Goal: Task Accomplishment & Management: Complete application form

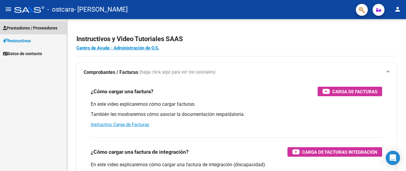
click at [31, 28] on span "Prestadores / Proveedores" at bounding box center [30, 28] width 54 height 7
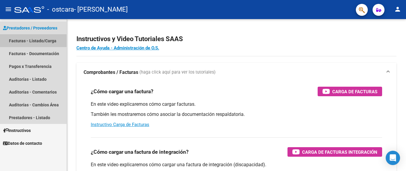
click at [28, 42] on link "Facturas - Listado/Carga" at bounding box center [33, 40] width 67 height 13
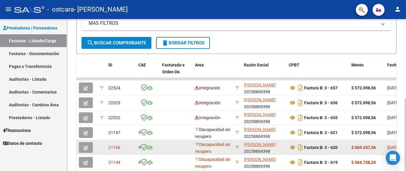
scroll to position [25, 0]
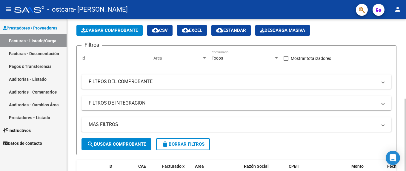
click at [138, 31] on span "Cargar Comprobante" at bounding box center [109, 30] width 57 height 5
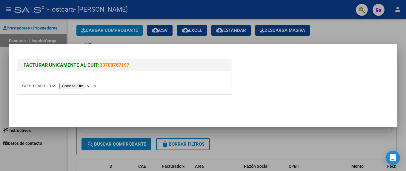
click at [31, 85] on input "file" at bounding box center [60, 86] width 76 height 6
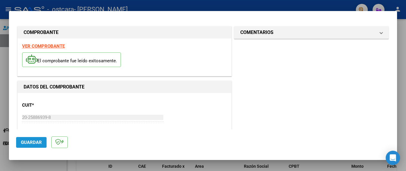
click at [31, 144] on span "Guardar" at bounding box center [31, 142] width 21 height 5
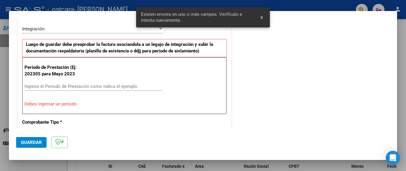
scroll to position [135, 0]
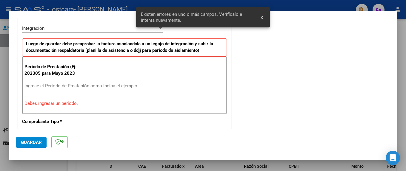
click at [42, 85] on input "Ingrese el Período de Prestación como indica el ejemplo" at bounding box center [93, 85] width 138 height 5
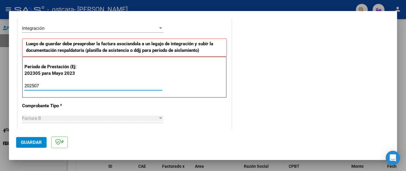
type input "202507"
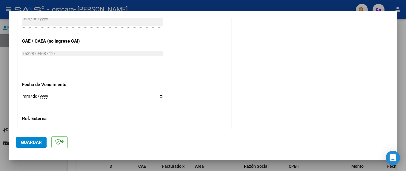
scroll to position [356, 0]
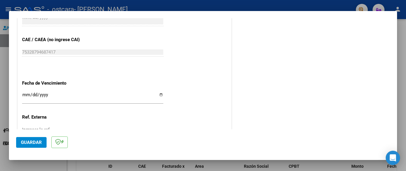
click at [129, 157] on mat-dialog-container "COMPROBANTE VER COMPROBANTE El comprobante fue leído exitosamente. DATOS DEL CO…" at bounding box center [203, 85] width 388 height 149
click at [24, 93] on input "Ingresar la fecha" at bounding box center [92, 98] width 141 height 10
type input "[DATE]"
click at [34, 142] on span "Guardar" at bounding box center [31, 142] width 21 height 5
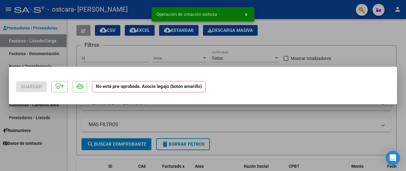
scroll to position [0, 0]
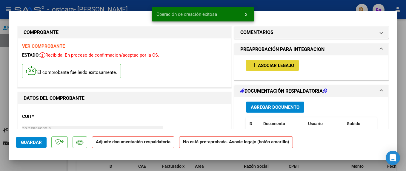
click at [279, 65] on span "Asociar Legajo" at bounding box center [276, 65] width 36 height 5
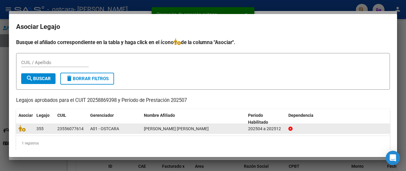
click at [43, 130] on span "355" at bounding box center [39, 129] width 7 height 5
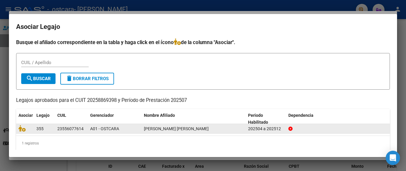
click at [70, 129] on div "23556077614" at bounding box center [70, 129] width 26 height 7
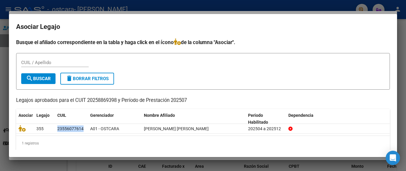
scroll to position [5, 0]
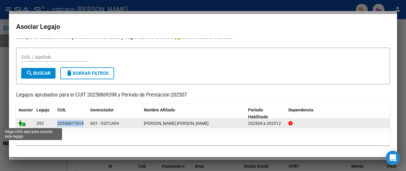
click at [21, 124] on icon at bounding box center [22, 123] width 7 height 7
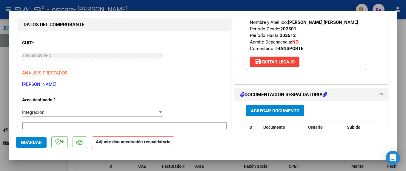
scroll to position [80, 0]
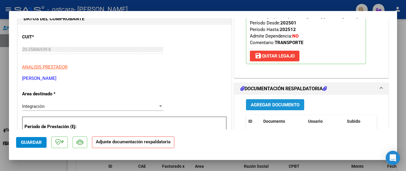
click at [259, 104] on span "Agregar Documento" at bounding box center [275, 104] width 49 height 5
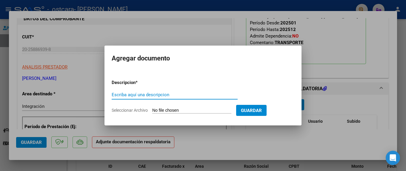
click at [125, 94] on input "Escriba aquí una descripcion" at bounding box center [175, 94] width 126 height 5
type input "planilla asistencia"
click at [164, 113] on input "Seleccionar Archivo" at bounding box center [191, 111] width 79 height 6
type input "C:\fakepath\planilla asistencia 07-25.pdf"
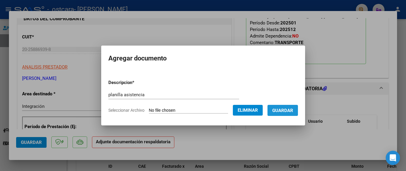
click at [288, 111] on span "Guardar" at bounding box center [282, 110] width 21 height 5
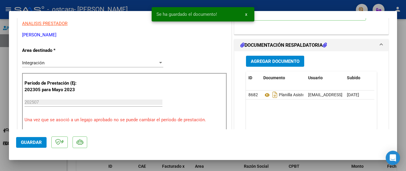
scroll to position [101, 0]
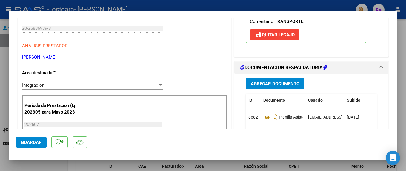
click at [279, 86] on span "Agregar Documento" at bounding box center [275, 83] width 49 height 5
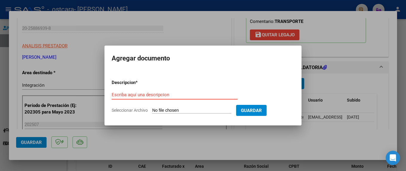
click at [138, 93] on input "Escriba aquí una descripcion" at bounding box center [175, 94] width 126 height 5
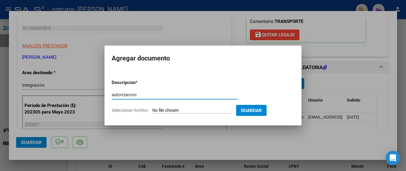
type input "autorizacion"
click at [175, 108] on input "Seleccionar Archivo" at bounding box center [191, 111] width 79 height 6
type input "C:\fakepath\AUTORIZACION [PERSON_NAME].pdf"
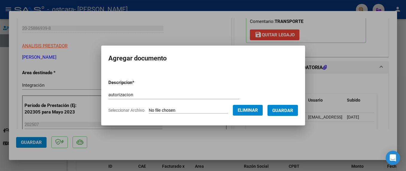
drag, startPoint x: 353, startPoint y: 77, endPoint x: 355, endPoint y: 91, distance: 13.9
click at [360, 87] on div at bounding box center [203, 85] width 406 height 171
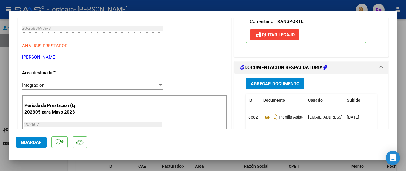
click at [279, 84] on span "Agregar Documento" at bounding box center [275, 83] width 49 height 5
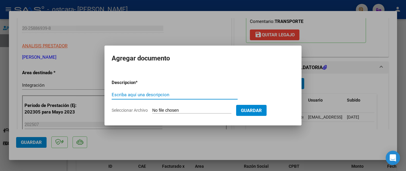
click at [156, 93] on input "Escriba aquí una descripcion" at bounding box center [175, 94] width 126 height 5
type input "autorizacion"
click at [165, 108] on input "Seleccionar Archivo" at bounding box center [191, 111] width 79 height 6
type input "C:\fakepath\AUTORIZACION [PERSON_NAME].pdf"
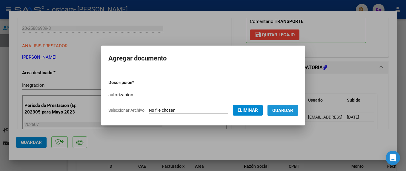
click at [284, 110] on span "Guardar" at bounding box center [282, 110] width 21 height 5
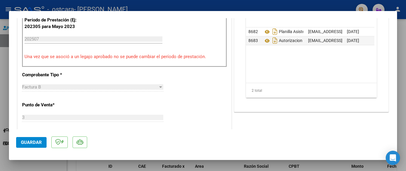
scroll to position [184, 0]
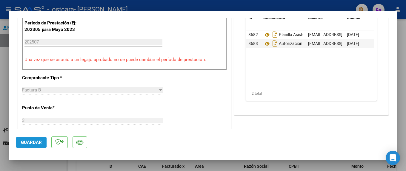
click at [27, 142] on span "Guardar" at bounding box center [31, 142] width 21 height 5
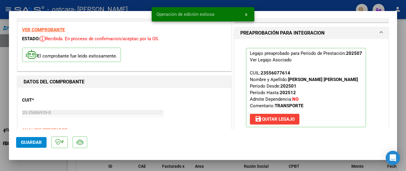
scroll to position [0, 0]
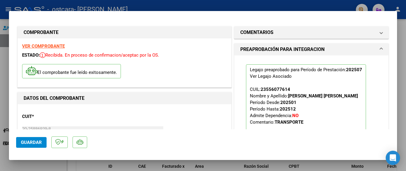
click at [404, 110] on div at bounding box center [203, 85] width 406 height 171
